Goal: Find specific page/section: Find specific page/section

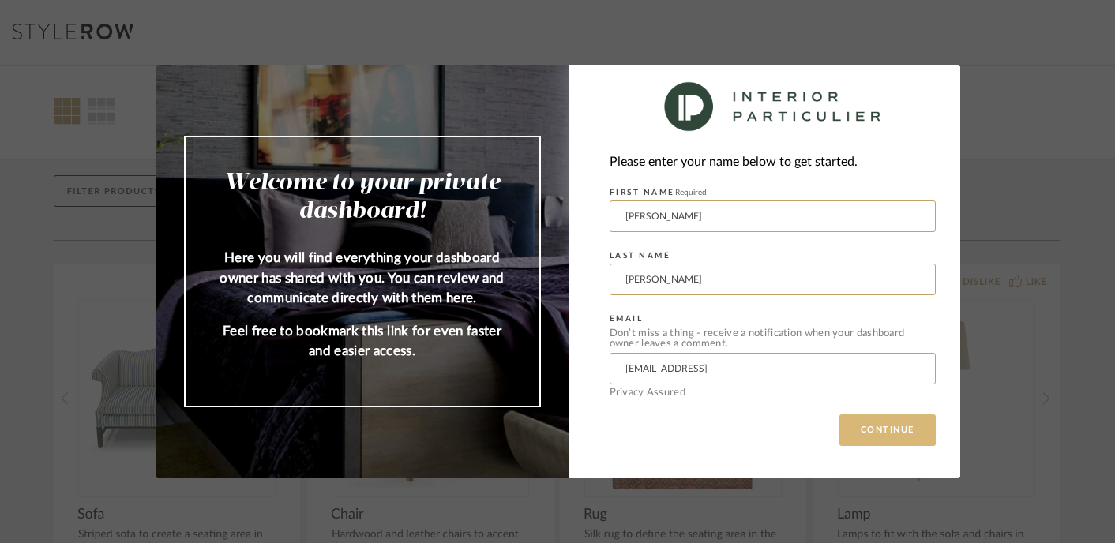
click at [868, 442] on button "CONTINUE" at bounding box center [888, 431] width 96 height 32
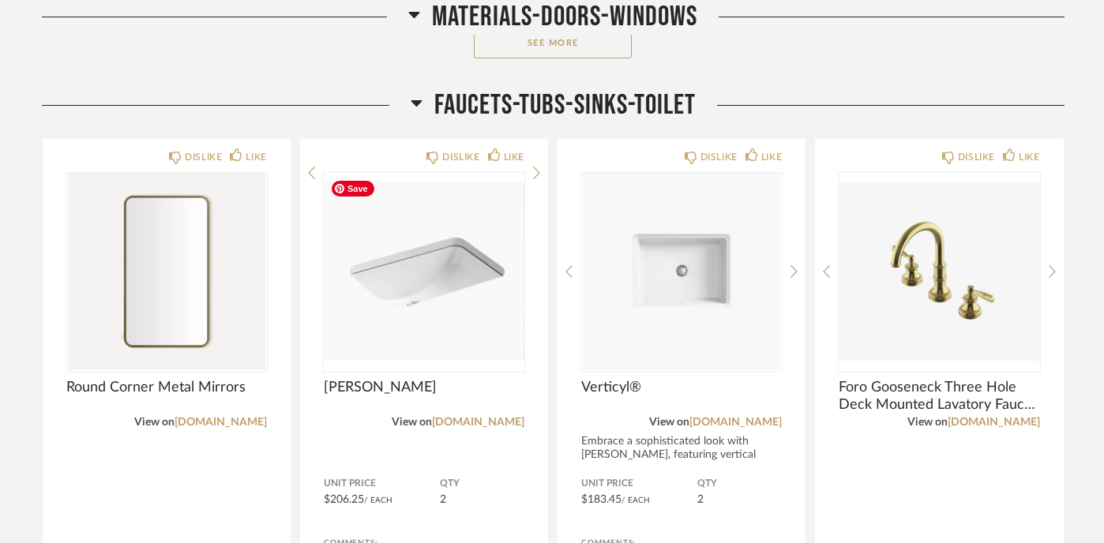
scroll to position [2064, 0]
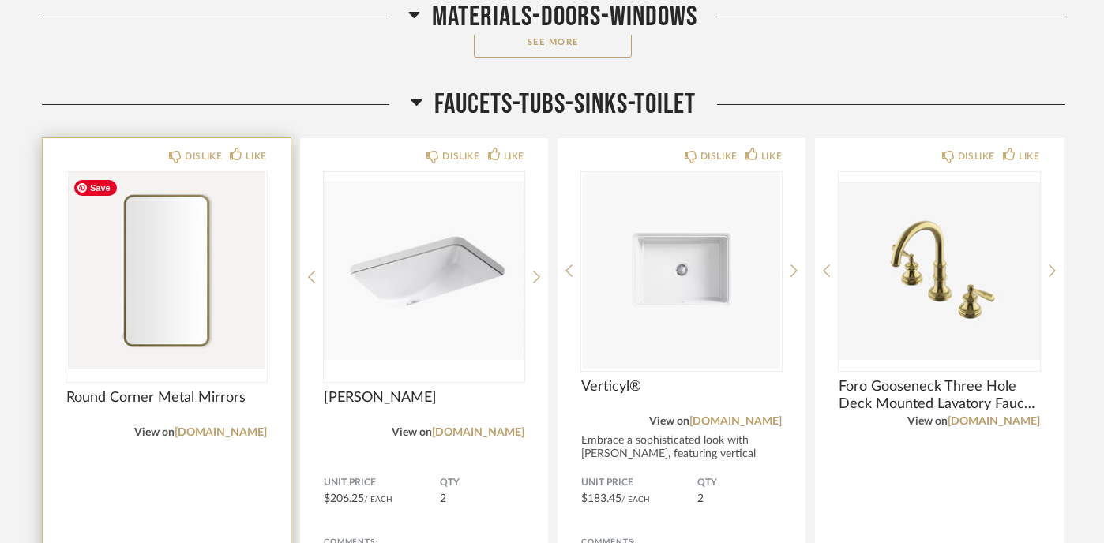
click at [238, 269] on img "0" at bounding box center [166, 270] width 201 height 197
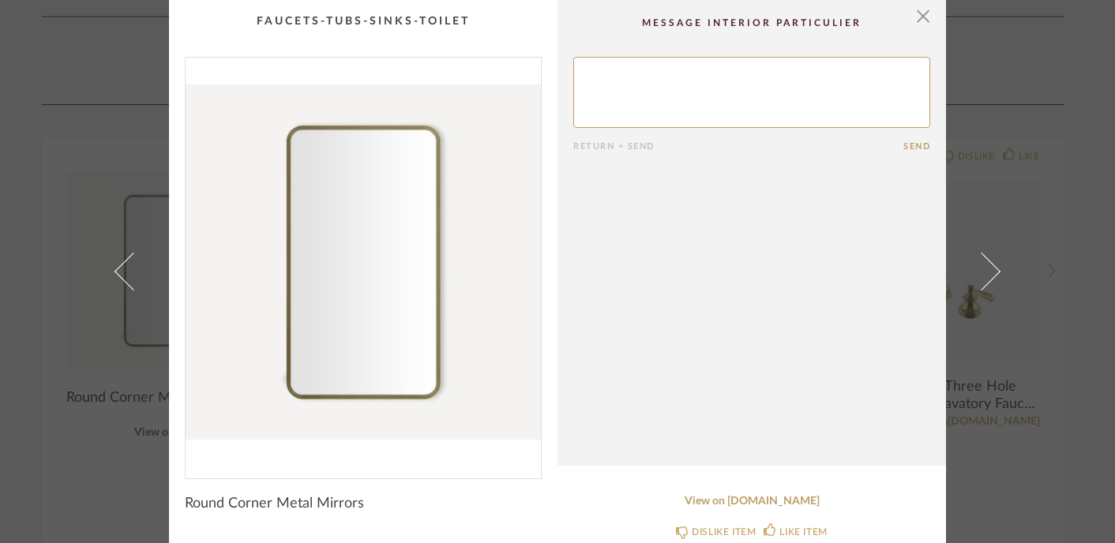
scroll to position [25, 0]
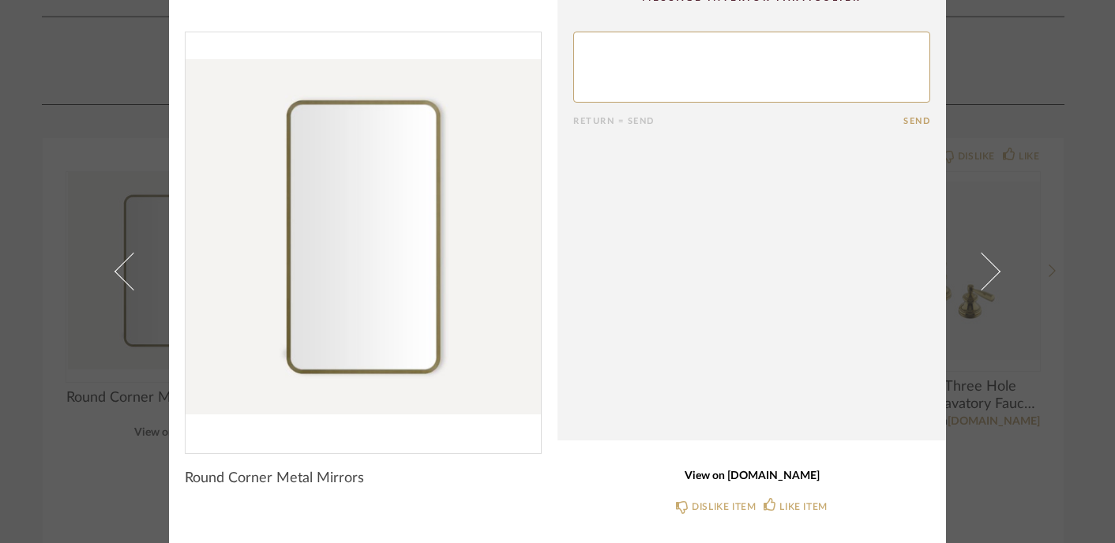
click at [733, 482] on link "View on [DOMAIN_NAME]" at bounding box center [752, 476] width 357 height 13
